Goal: Information Seeking & Learning: Learn about a topic

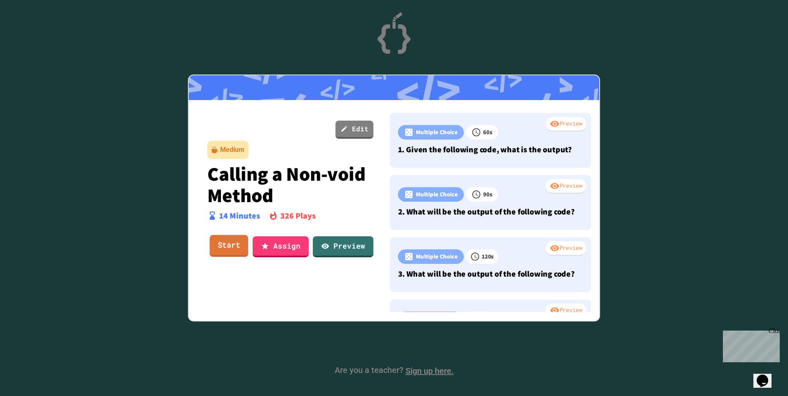
click at [224, 246] on link "Start" at bounding box center [229, 246] width 39 height 22
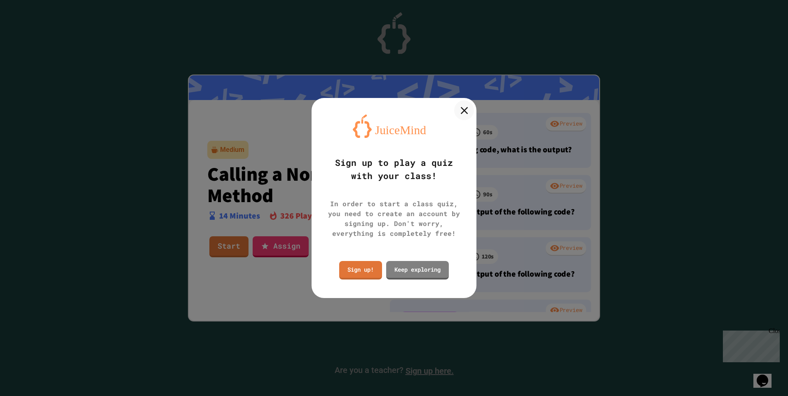
click at [466, 107] on icon at bounding box center [464, 110] width 12 height 12
